Goal: Task Accomplishment & Management: Manage account settings

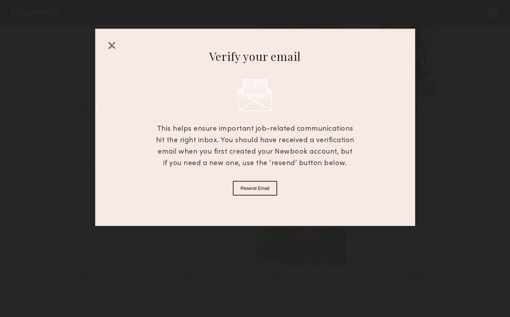
scroll to position [536, 0]
click at [252, 190] on button "Resend Email" at bounding box center [255, 188] width 45 height 15
click at [107, 43] on div at bounding box center [111, 44] width 11 height 11
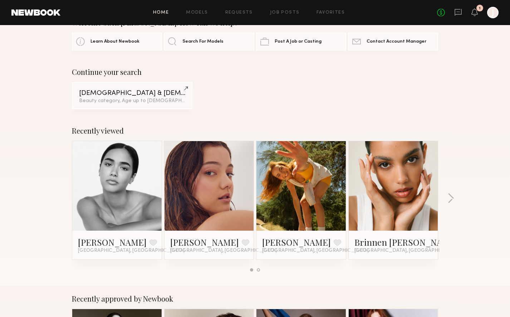
scroll to position [0, 0]
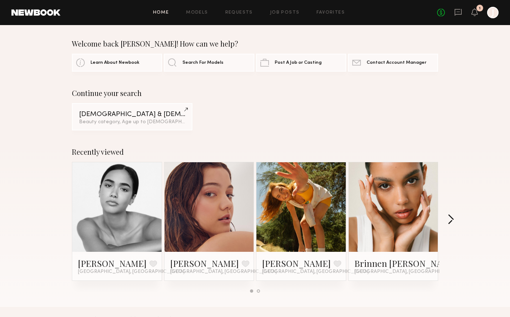
click at [452, 217] on button "button" at bounding box center [451, 220] width 7 height 12
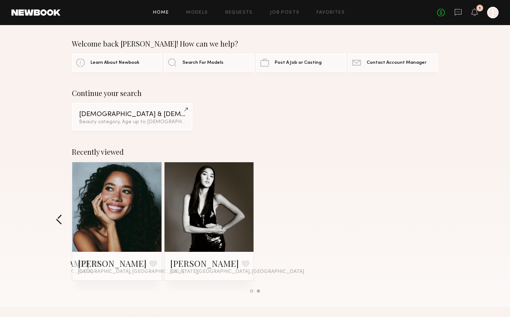
click at [58, 219] on button "button" at bounding box center [59, 220] width 7 height 12
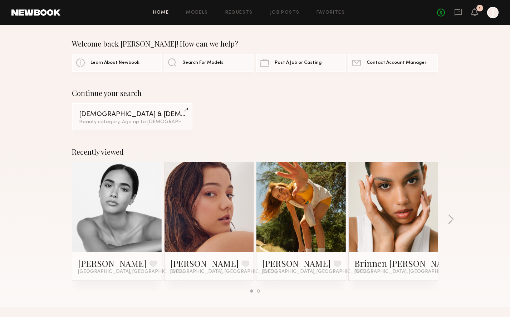
click at [219, 210] on link at bounding box center [209, 206] width 44 height 89
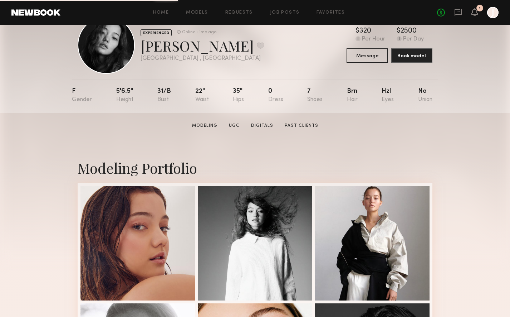
scroll to position [26, 0]
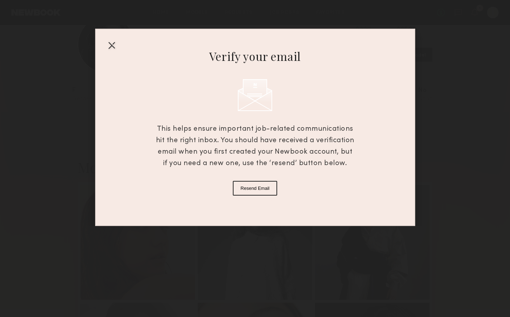
click at [252, 184] on button "Resend Email" at bounding box center [255, 188] width 45 height 15
click at [116, 46] on div at bounding box center [111, 44] width 11 height 11
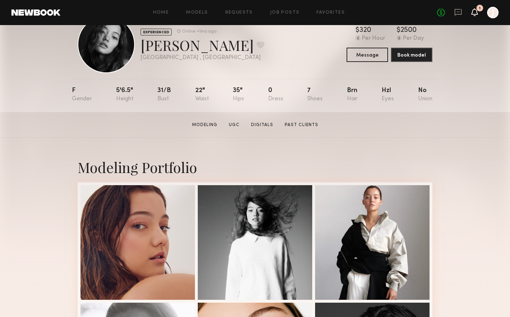
click at [475, 9] on icon at bounding box center [474, 8] width 1 height 1
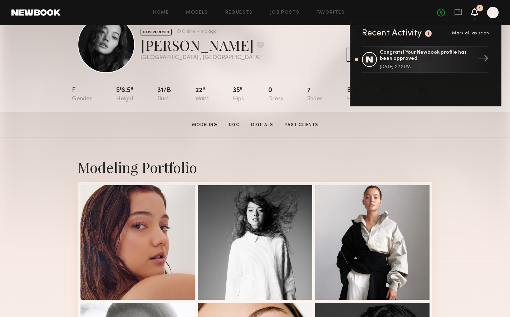
click at [429, 55] on div "Congrats! Your Newbook profile has been approved." at bounding box center [426, 56] width 93 height 12
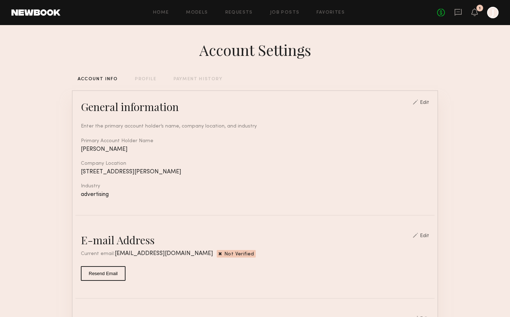
click at [98, 270] on button "Resend Email" at bounding box center [103, 273] width 45 height 15
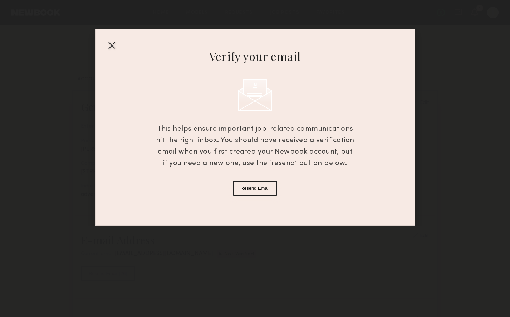
click at [107, 46] on div at bounding box center [111, 44] width 11 height 11
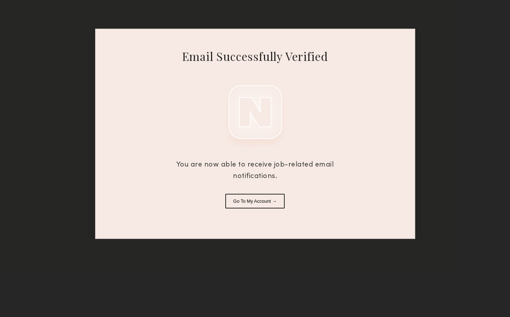
click at [268, 198] on button "Go To My Account →" at bounding box center [254, 201] width 59 height 15
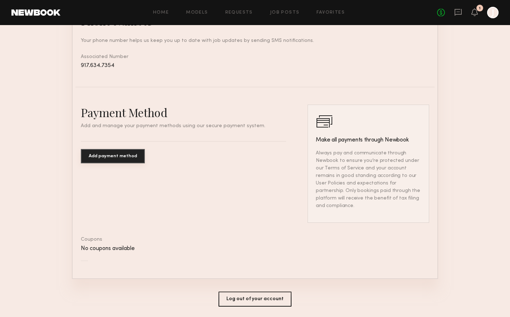
scroll to position [344, 0]
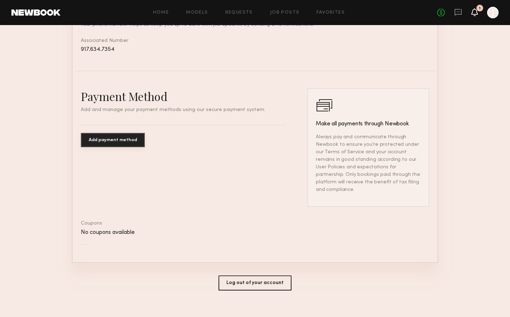
click at [474, 12] on icon at bounding box center [475, 11] width 6 height 5
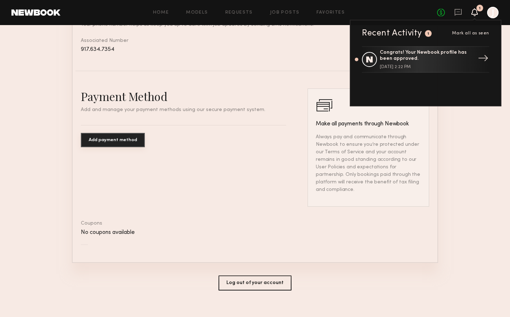
click at [477, 60] on div "→" at bounding box center [483, 59] width 16 height 19
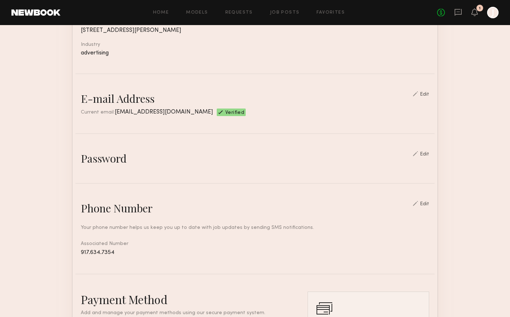
scroll to position [0, 0]
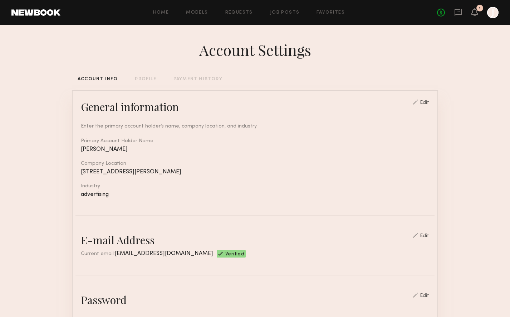
click at [43, 12] on link at bounding box center [35, 12] width 49 height 6
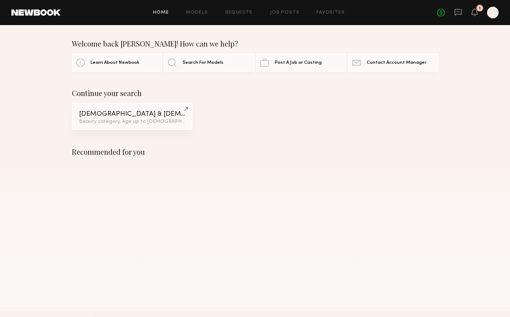
click at [145, 113] on div "Female & Non-binary Models" at bounding box center [132, 114] width 106 height 7
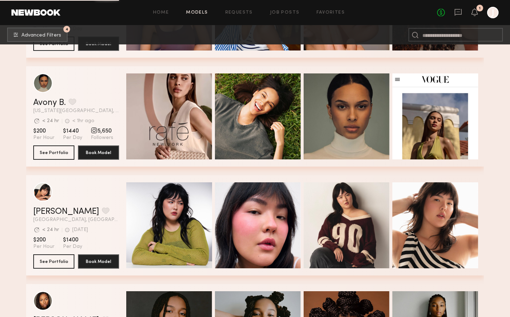
scroll to position [1174, 0]
